Goal: Information Seeking & Learning: Learn about a topic

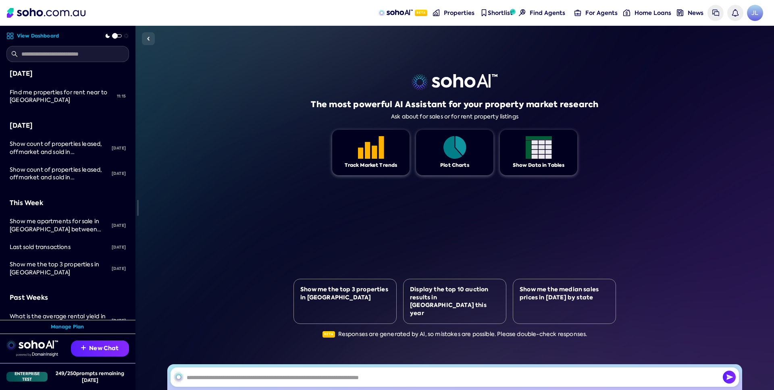
click at [179, 85] on div "The most powerful AI Assistant for your property market research Ask about for …" at bounding box center [454, 208] width 638 height 364
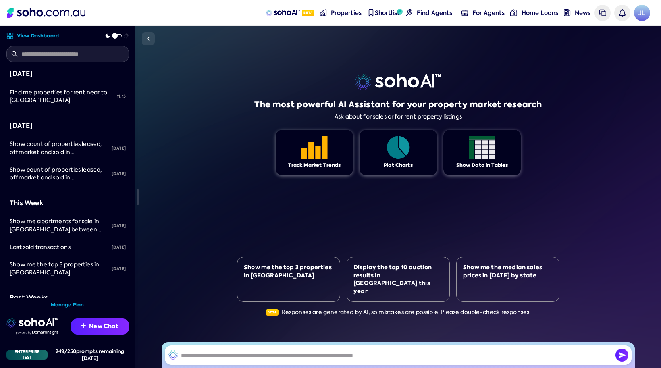
click at [250, 50] on div "The most powerful AI Assistant for your property market research Ask about for …" at bounding box center [398, 197] width 322 height 342
